Goal: Use online tool/utility: Utilize a website feature to perform a specific function

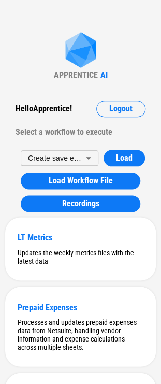
click at [76, 165] on body "APPRENTICE AI Hello Apprentice ! Logout Select a workflow to execute Create sav…" at bounding box center [80, 192] width 161 height 384
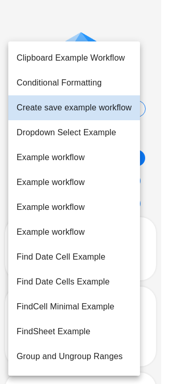
click at [55, 23] on div at bounding box center [84, 192] width 169 height 384
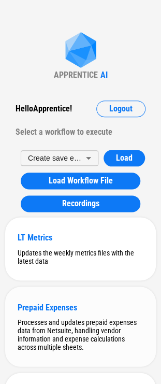
click at [138, 350] on div "Processes and updates prepaid expenses data from Netsuite, handling vendor info…" at bounding box center [81, 334] width 126 height 33
